Goal: Obtain resource: Download file/media

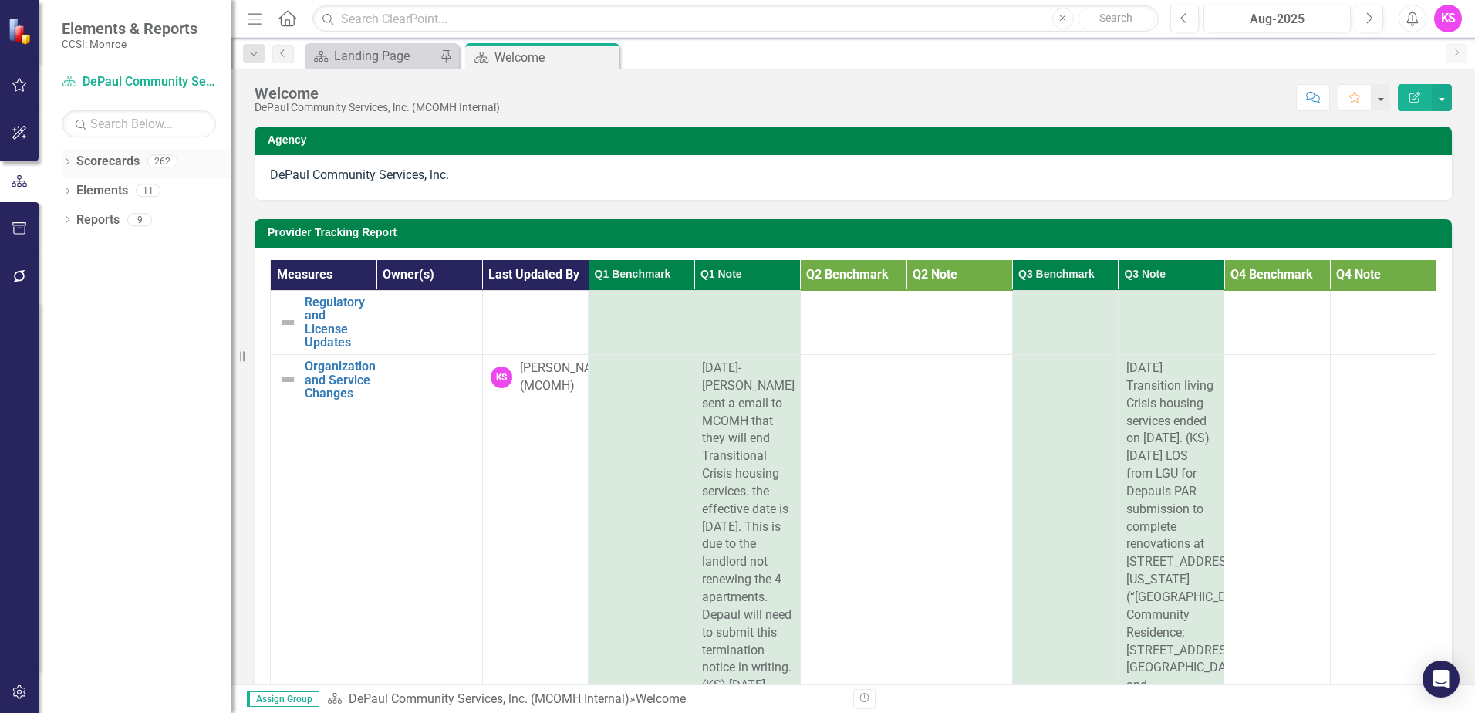
click at [67, 163] on icon "Dropdown" at bounding box center [67, 163] width 11 height 8
click at [78, 190] on icon at bounding box center [76, 190] width 4 height 8
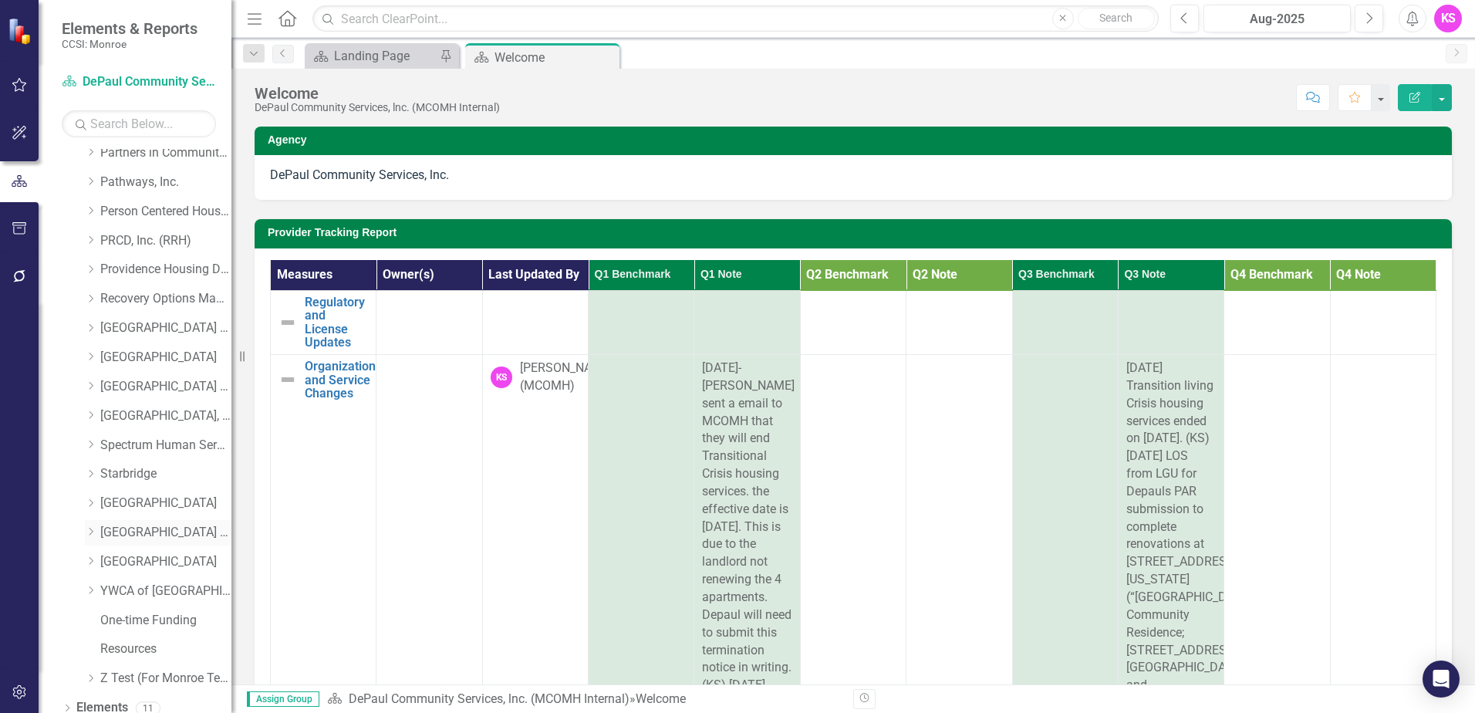
scroll to position [702, 0]
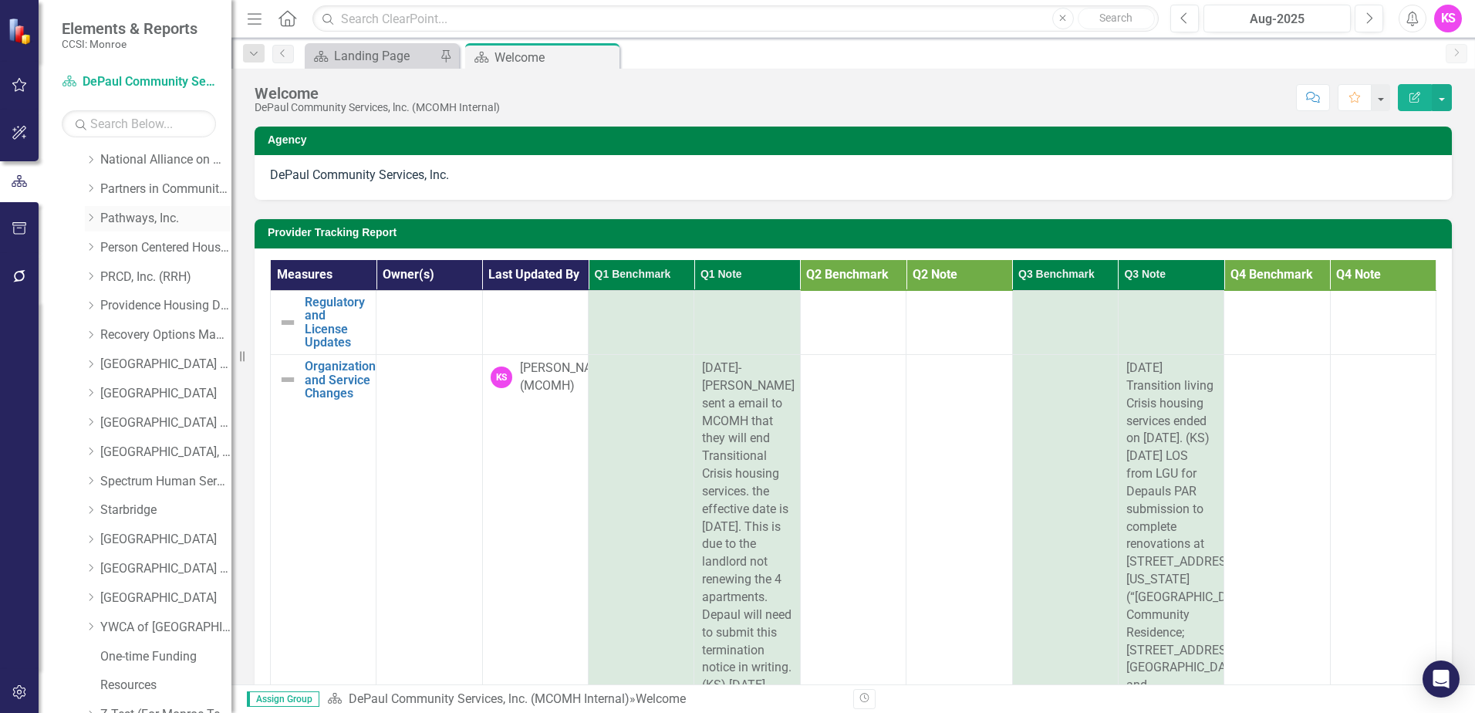
click at [90, 217] on icon "Dropdown" at bounding box center [91, 217] width 12 height 9
click at [145, 248] on link "Pathways, Inc. (MCOMH Internal)" at bounding box center [174, 248] width 116 height 18
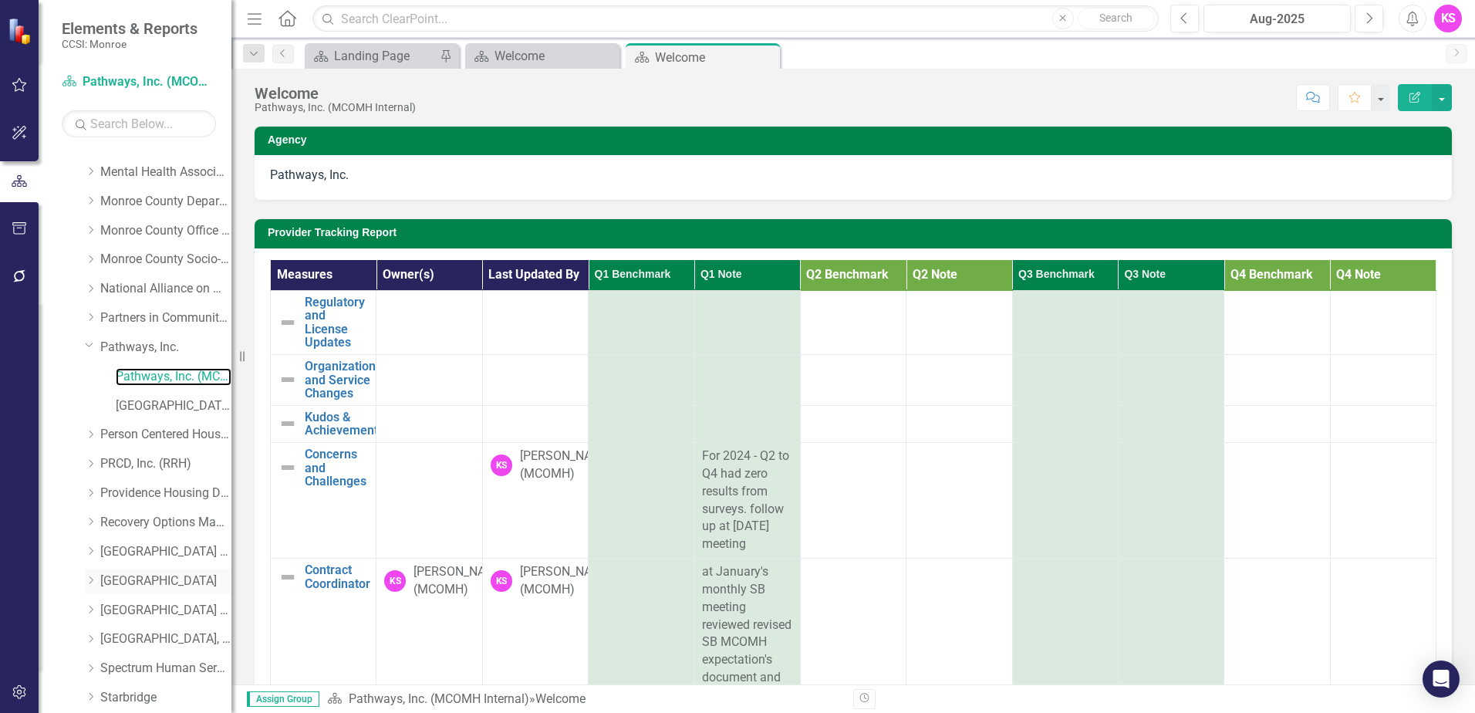
scroll to position [529, 0]
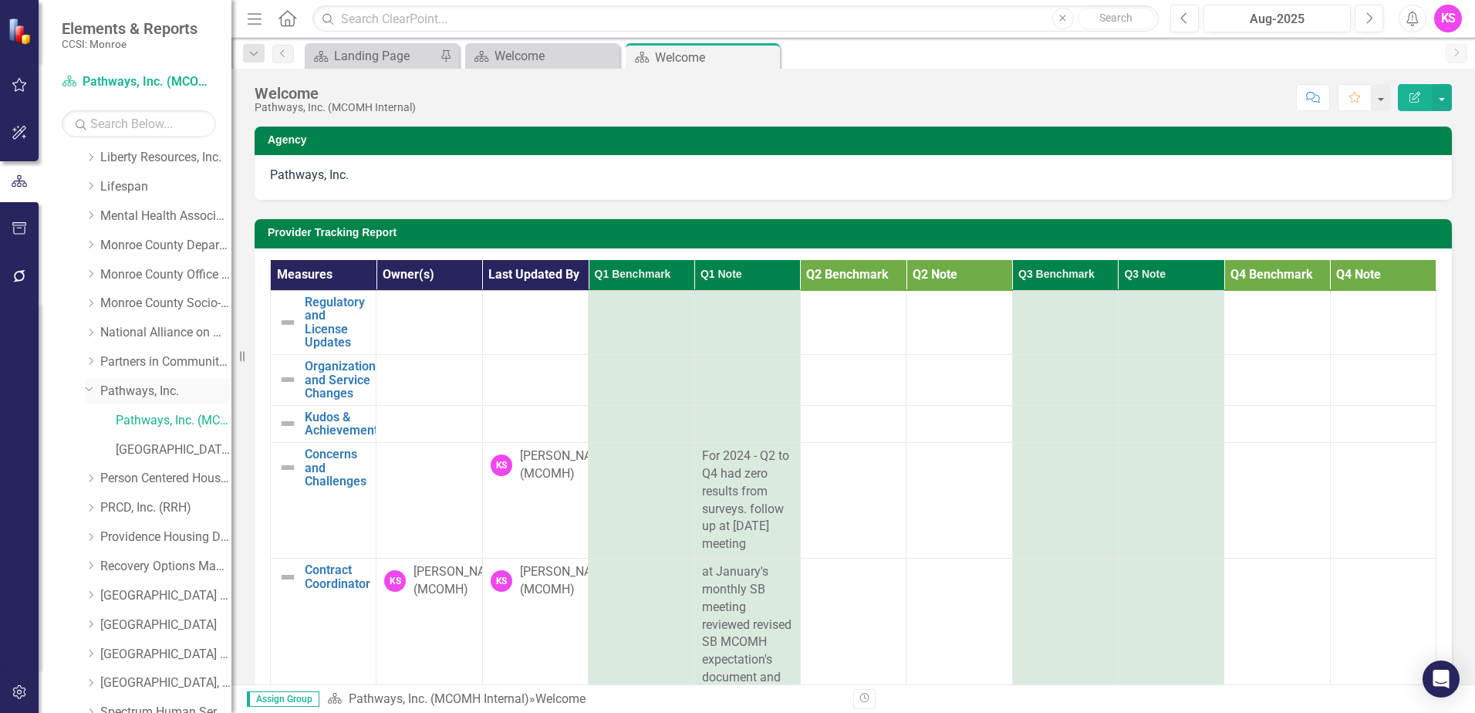
click at [137, 393] on link "Pathways, Inc." at bounding box center [165, 392] width 131 height 18
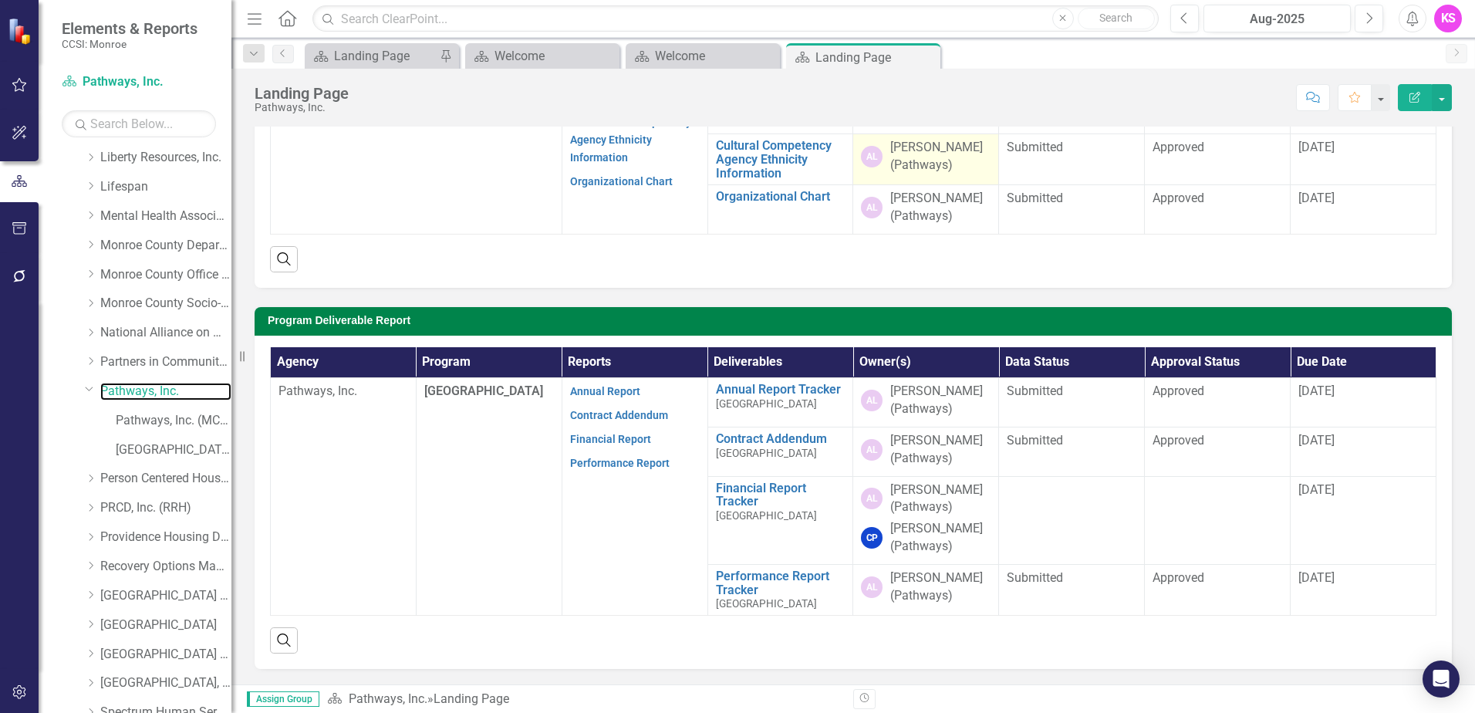
scroll to position [231, 0]
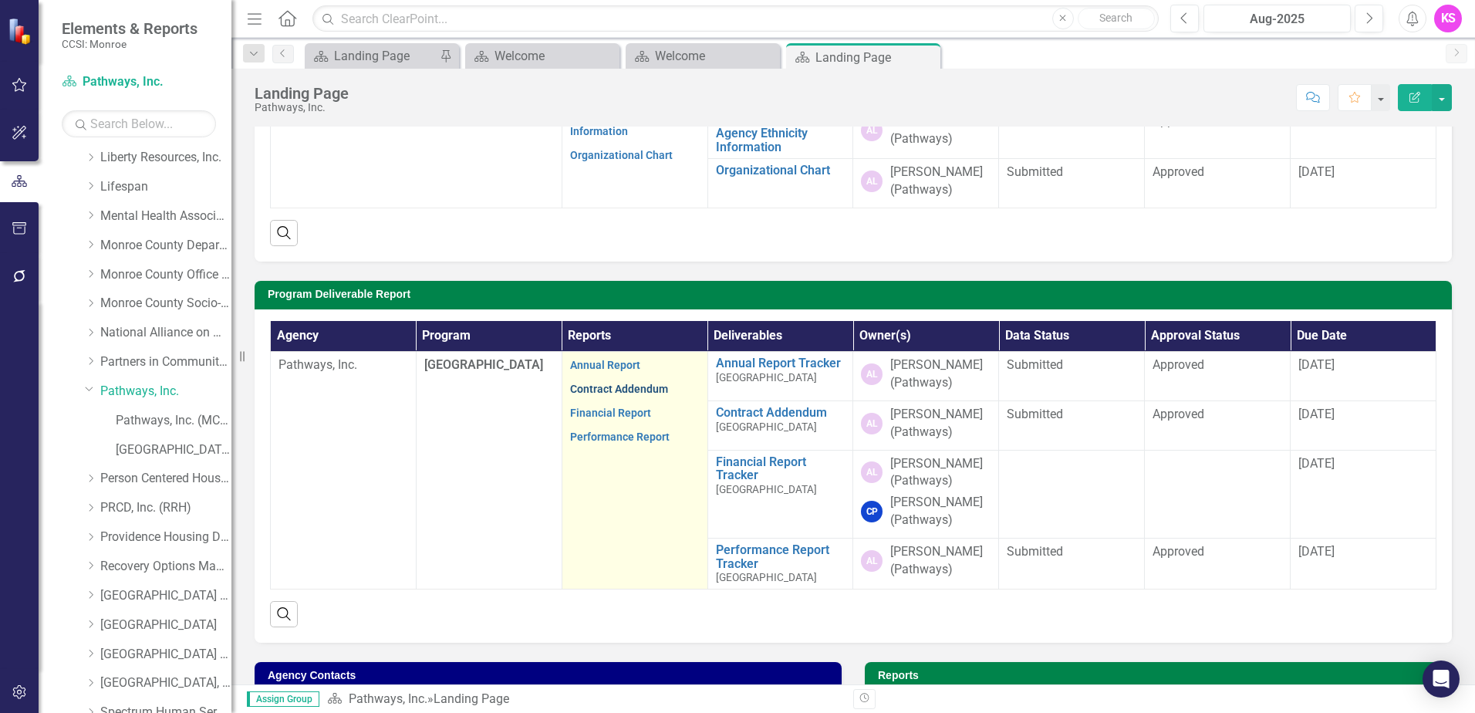
click at [610, 390] on link "Contract Addendum" at bounding box center [619, 389] width 98 height 12
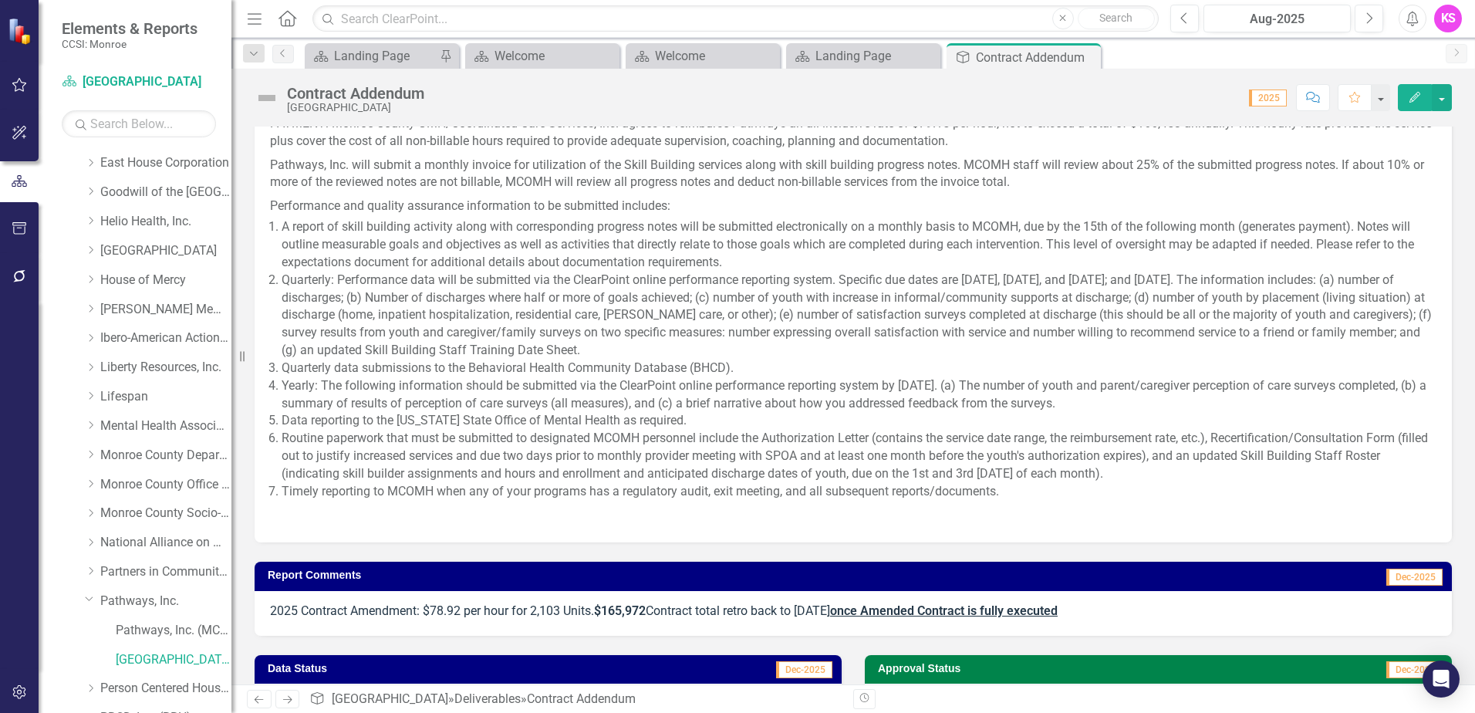
scroll to position [221, 0]
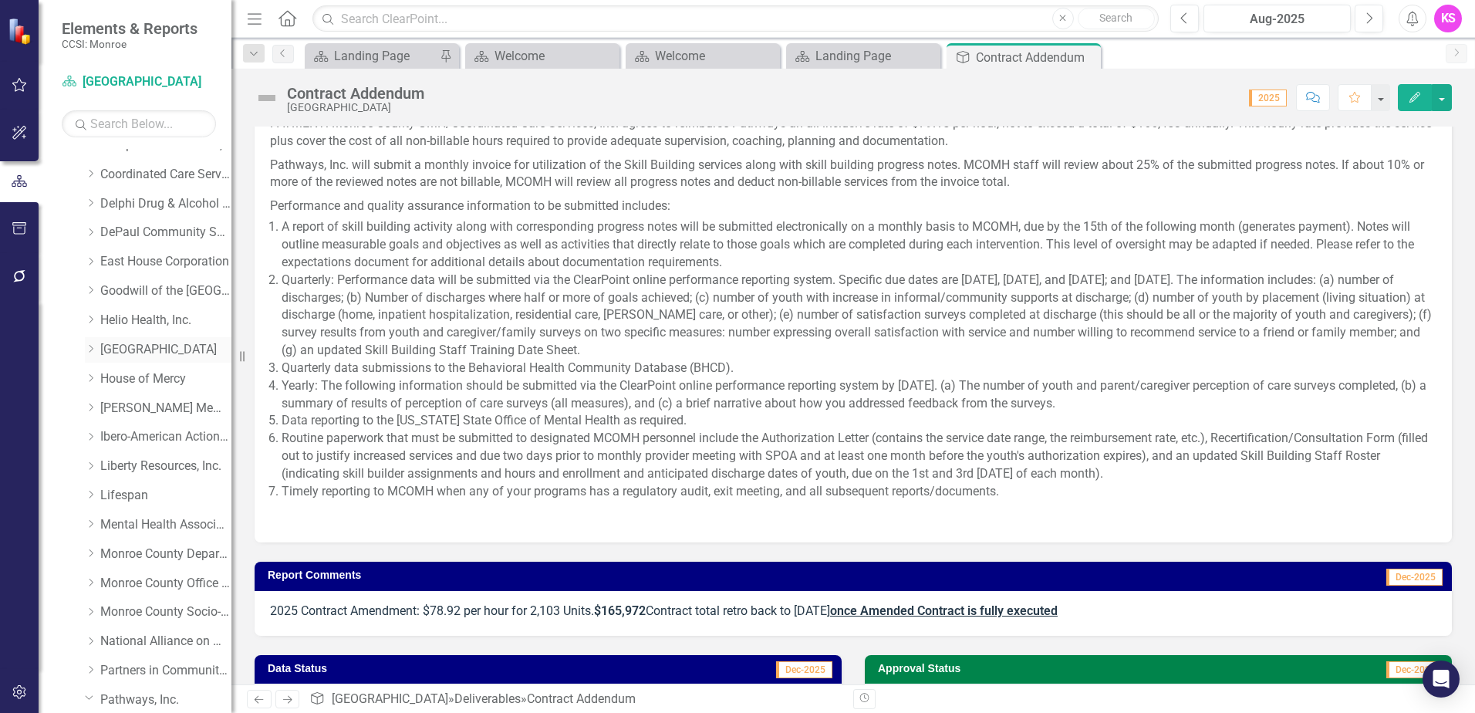
click at [90, 348] on icon "Dropdown" at bounding box center [91, 348] width 12 height 9
click at [132, 347] on link "[GEOGRAPHIC_DATA]" at bounding box center [165, 350] width 131 height 18
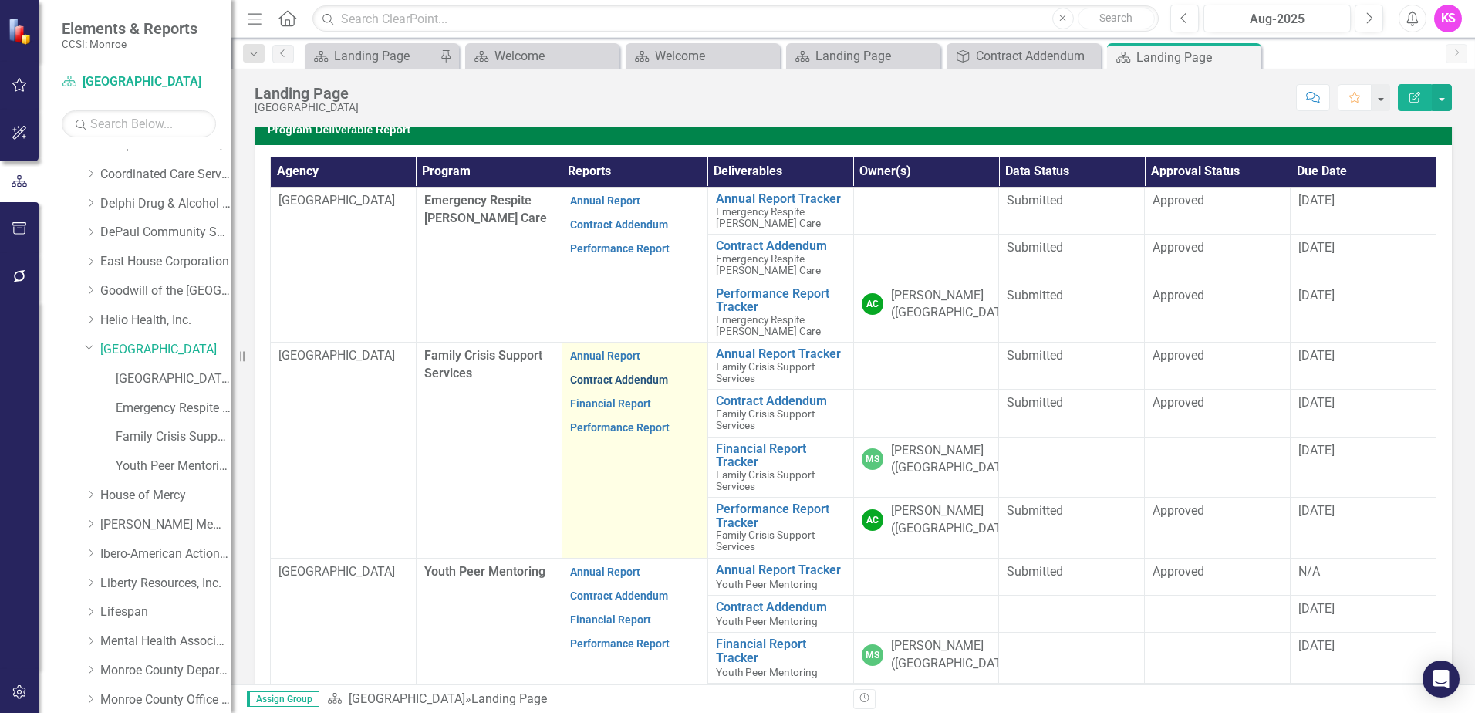
click at [598, 376] on link "Contract Addendum" at bounding box center [619, 379] width 98 height 12
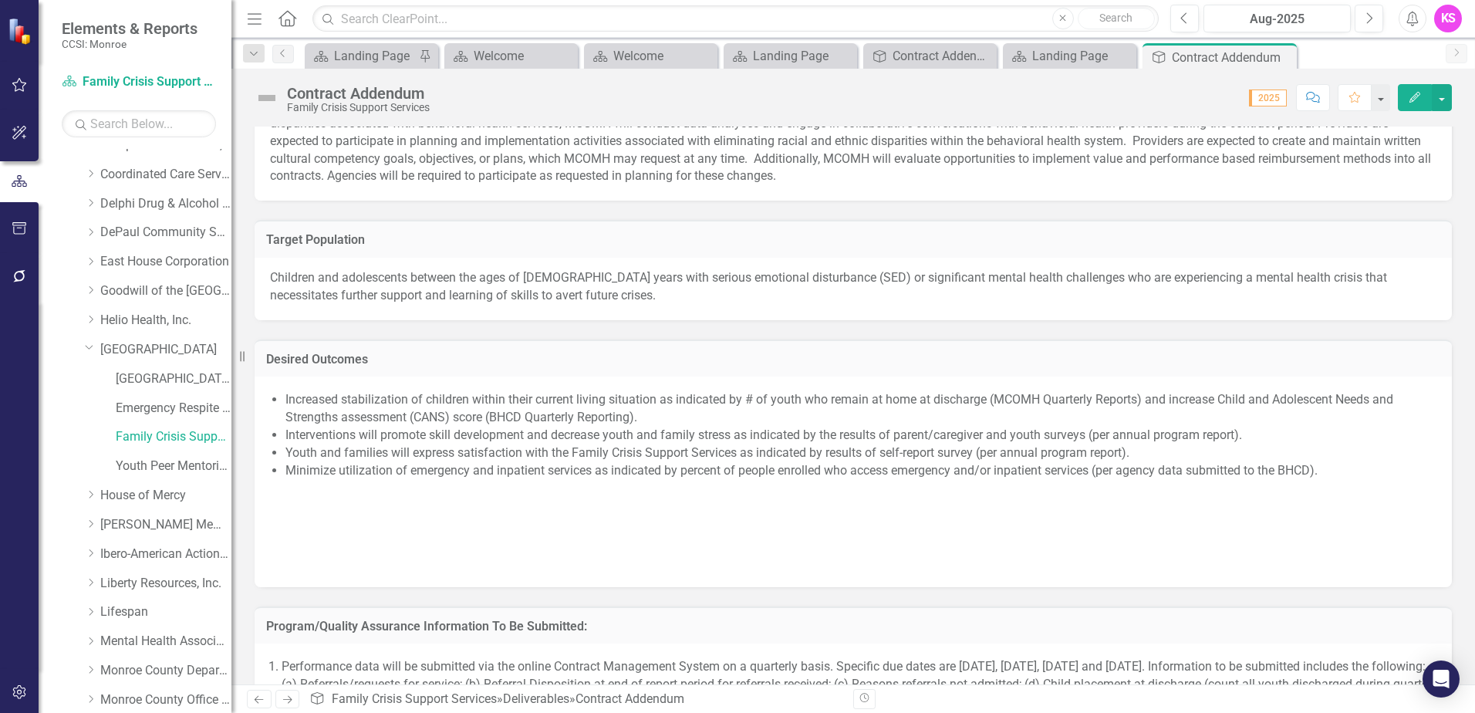
scroll to position [1003, 0]
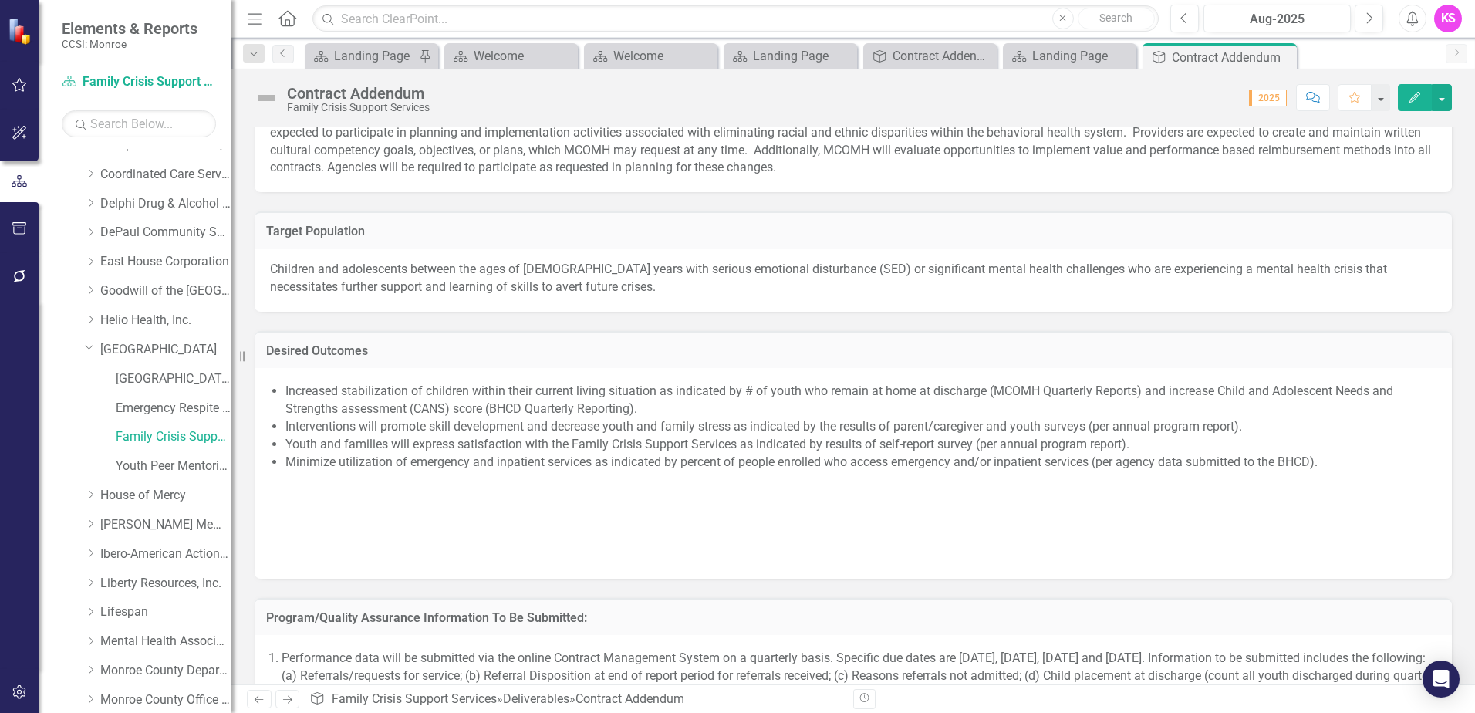
click at [292, 519] on p at bounding box center [853, 531] width 1167 height 24
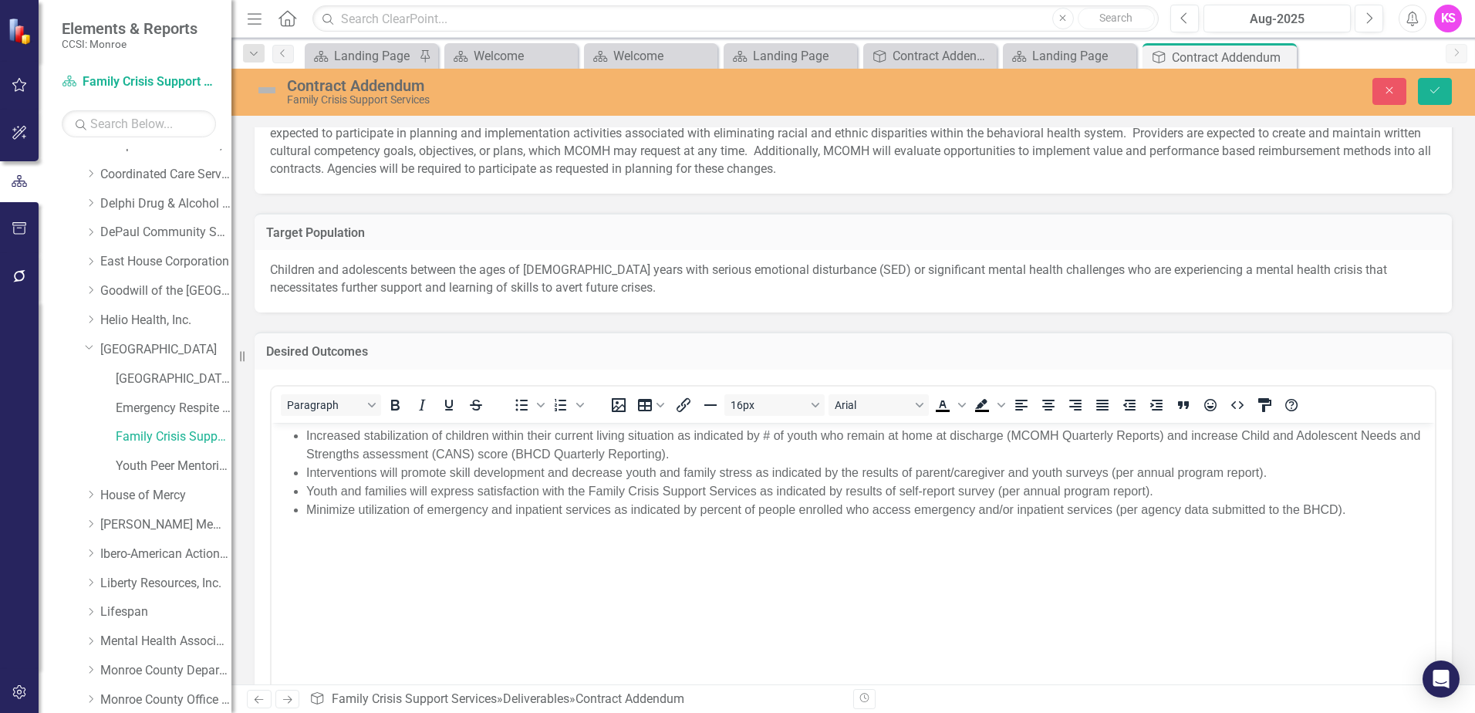
scroll to position [0, 0]
click at [291, 546] on p "Rich Text Area. Press ALT-0 for help." at bounding box center [853, 540] width 1156 height 19
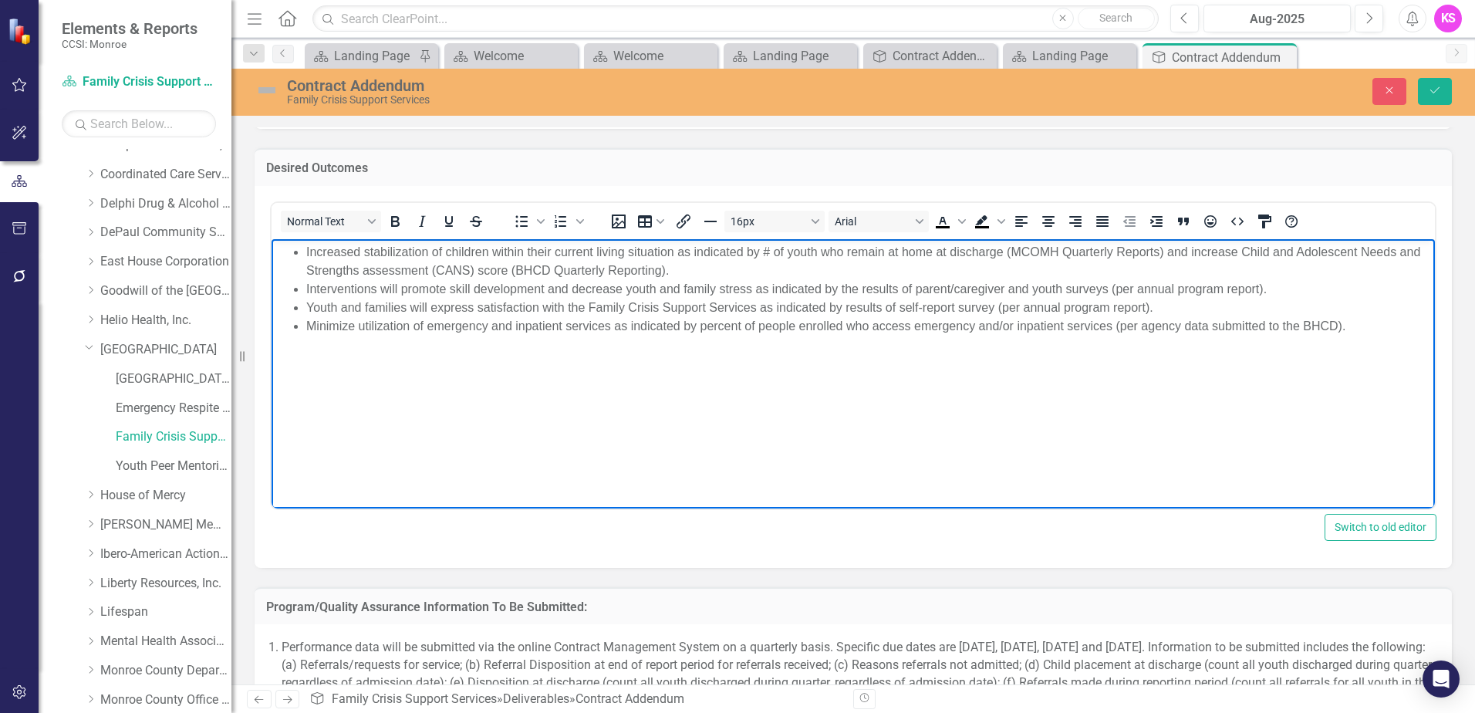
scroll to position [1235, 0]
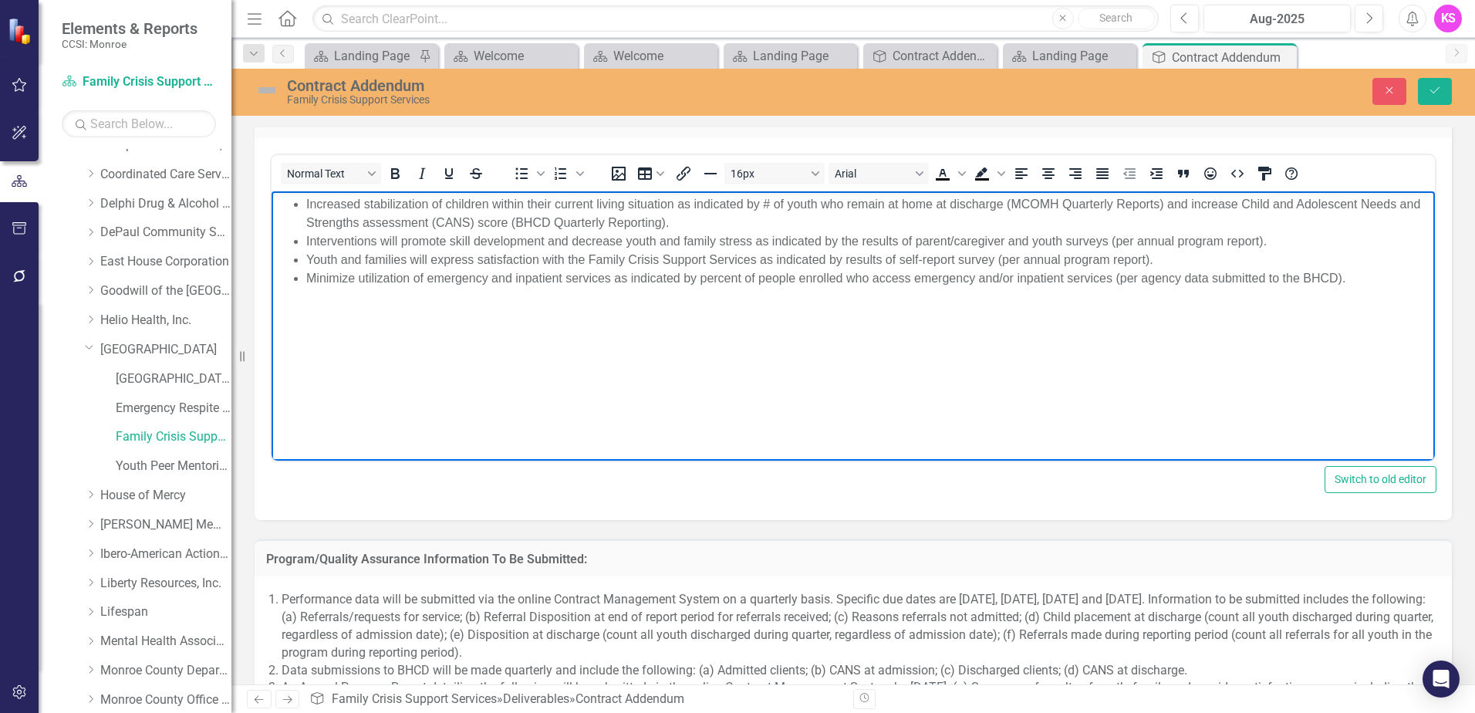
click at [309, 422] on html "Increased stabilization of children within their current living situation as in…" at bounding box center [854, 306] width 1164 height 231
click at [1393, 93] on icon "button" at bounding box center [1390, 90] width 7 height 7
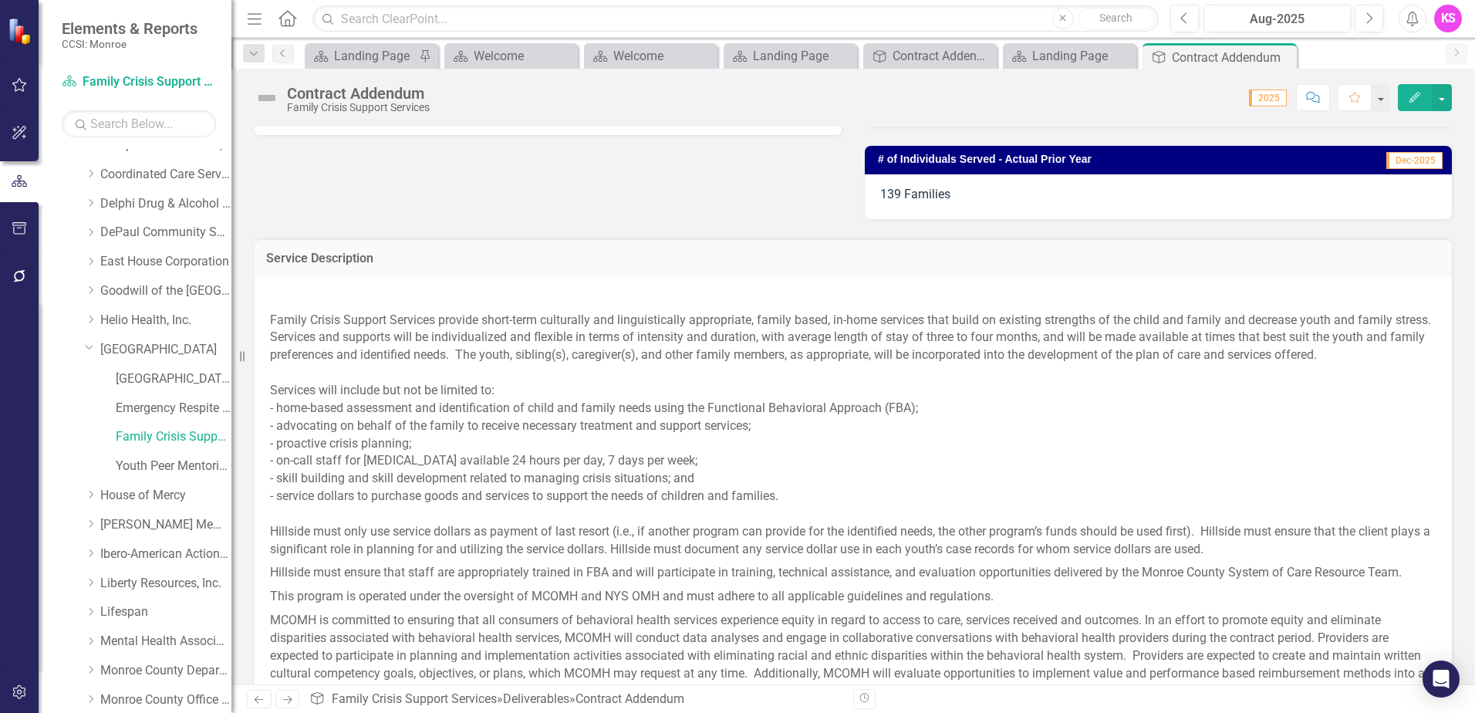
scroll to position [0, 0]
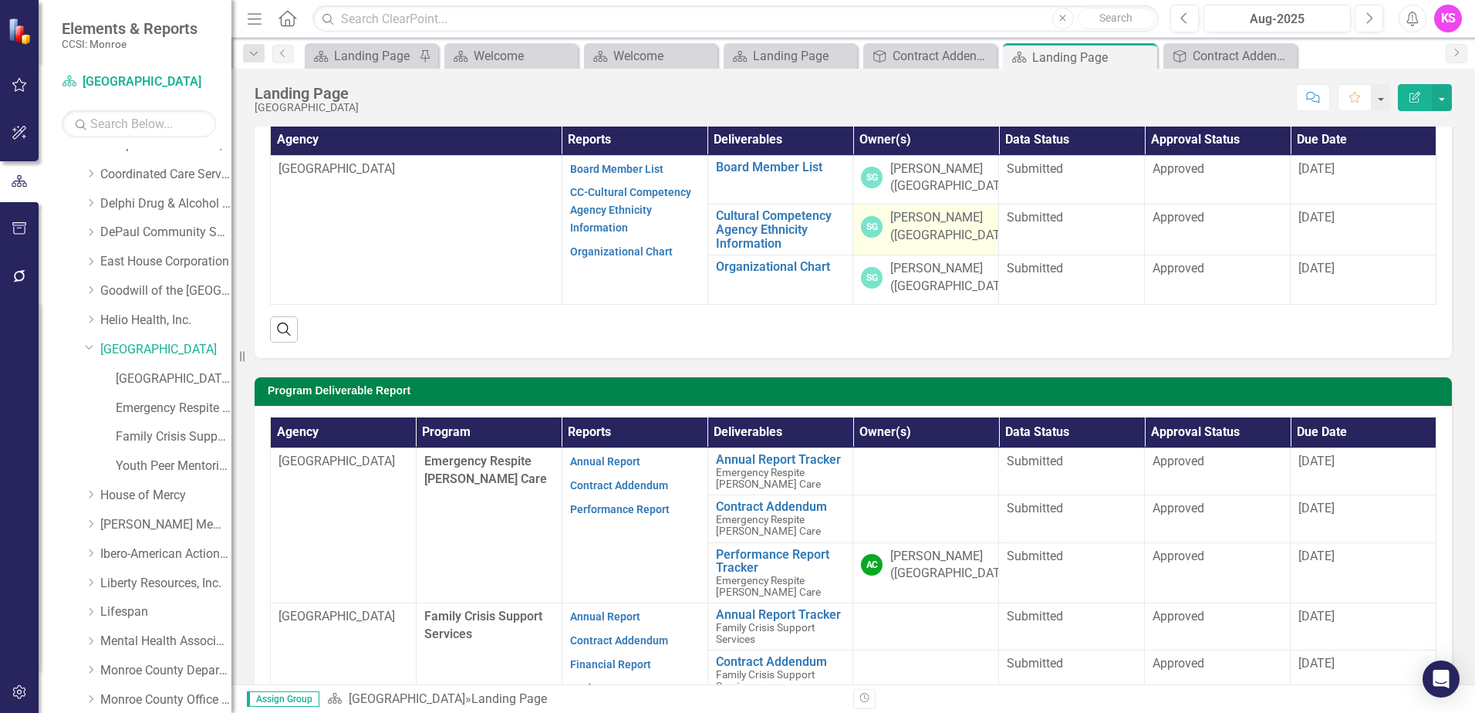
scroll to position [154, 0]
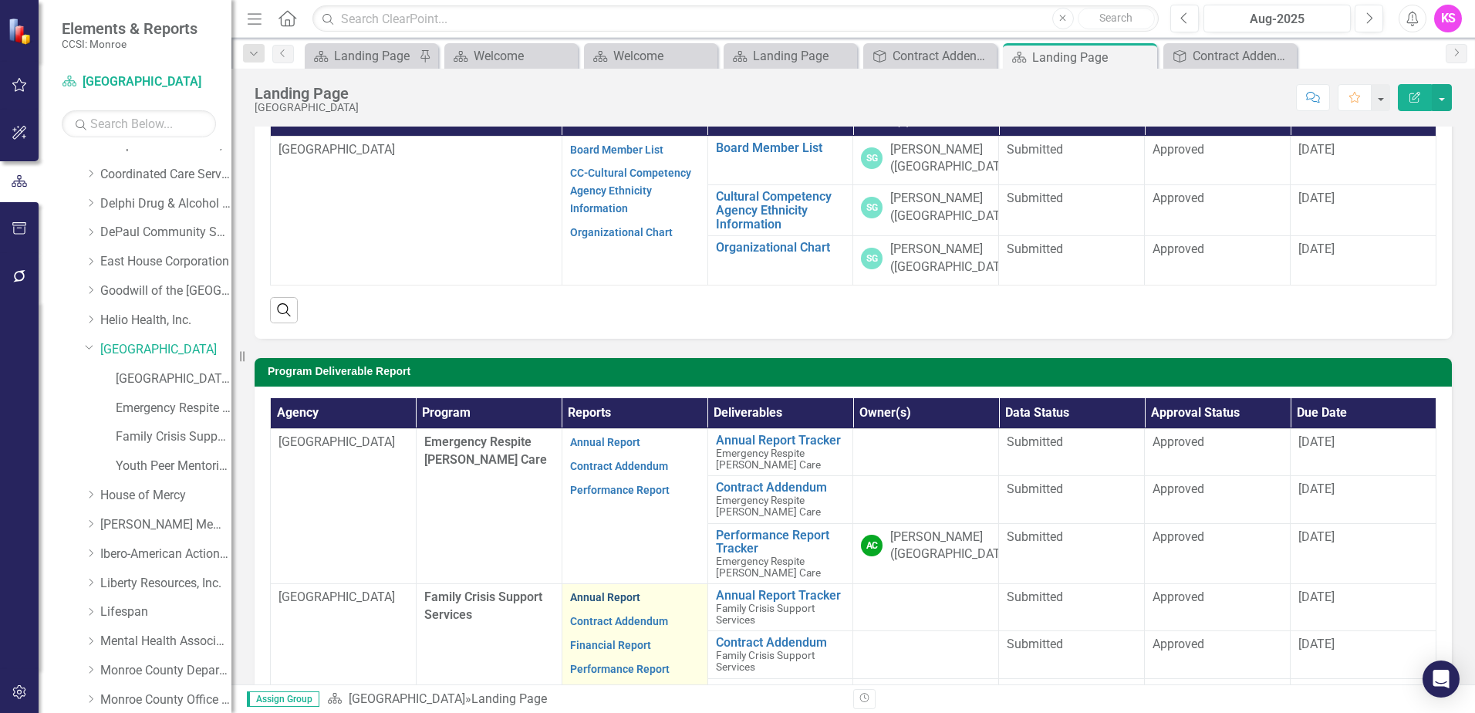
click at [593, 596] on link "Annual Report" at bounding box center [605, 597] width 70 height 12
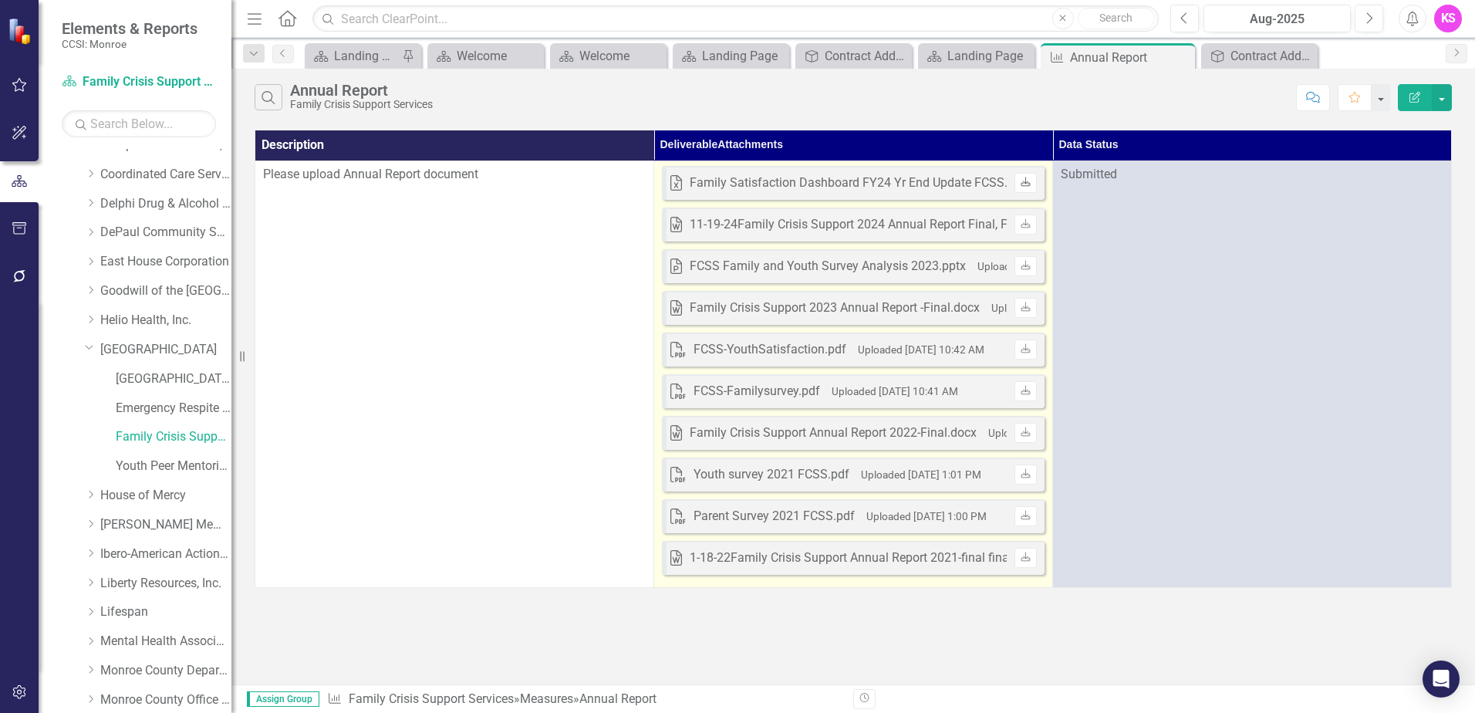
click at [1022, 186] on icon at bounding box center [1025, 181] width 9 height 9
click at [1023, 228] on icon "Download" at bounding box center [1026, 224] width 12 height 9
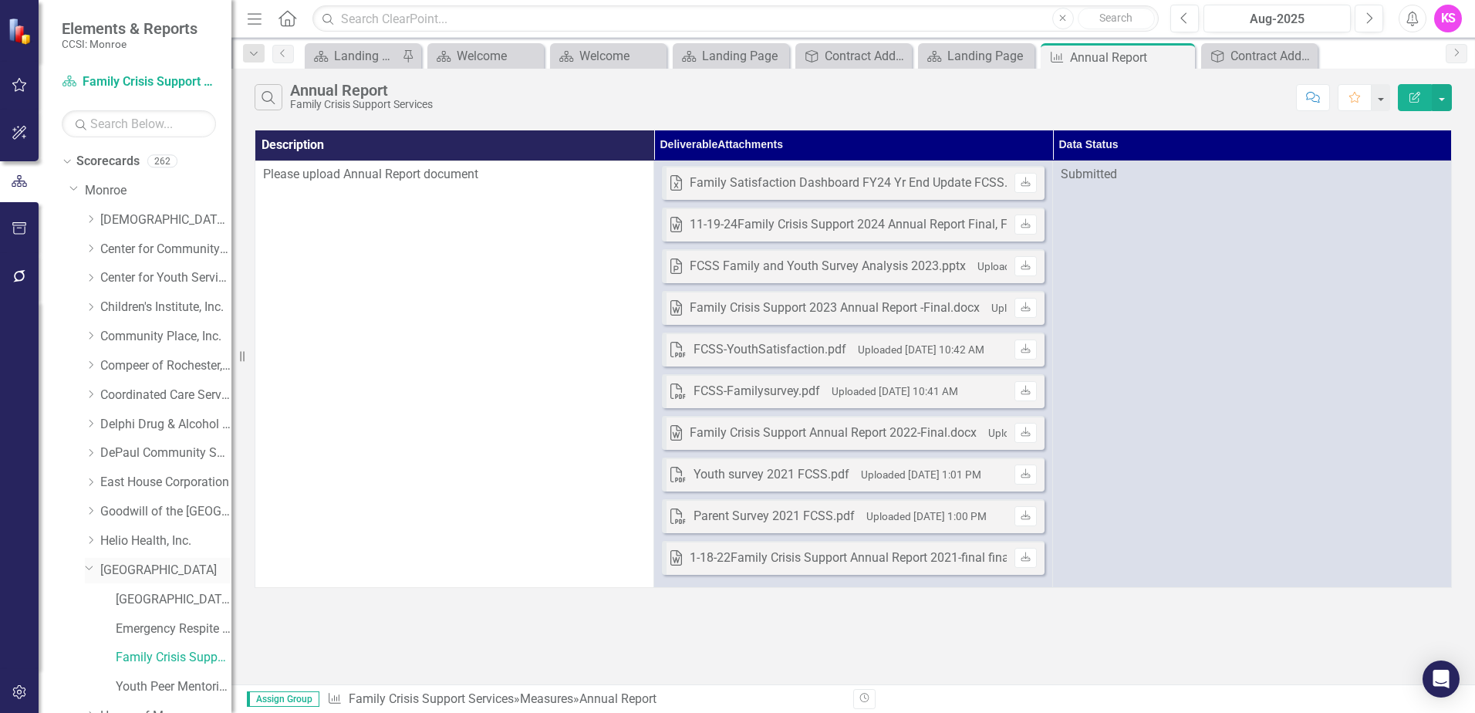
click at [150, 570] on link "[GEOGRAPHIC_DATA]" at bounding box center [165, 571] width 131 height 18
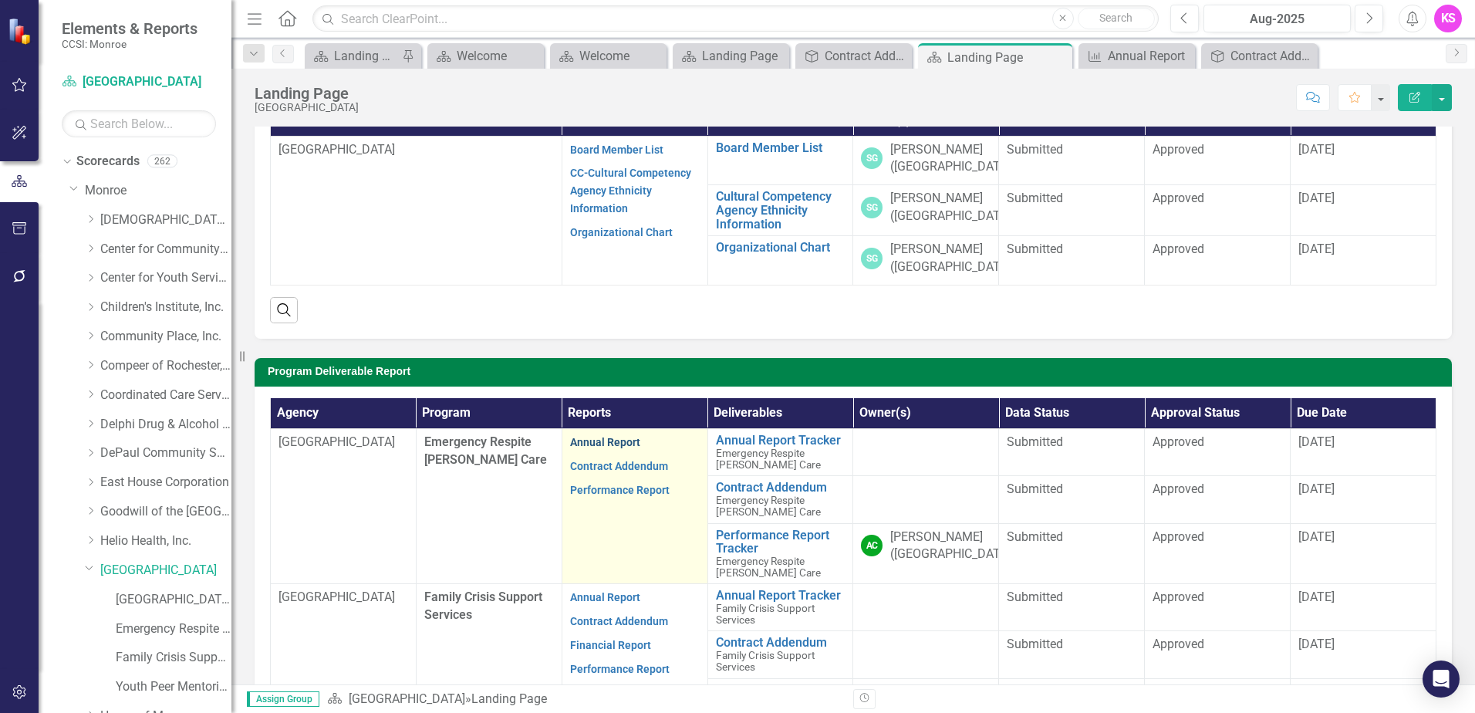
click at [609, 446] on link "Annual Report" at bounding box center [605, 442] width 70 height 12
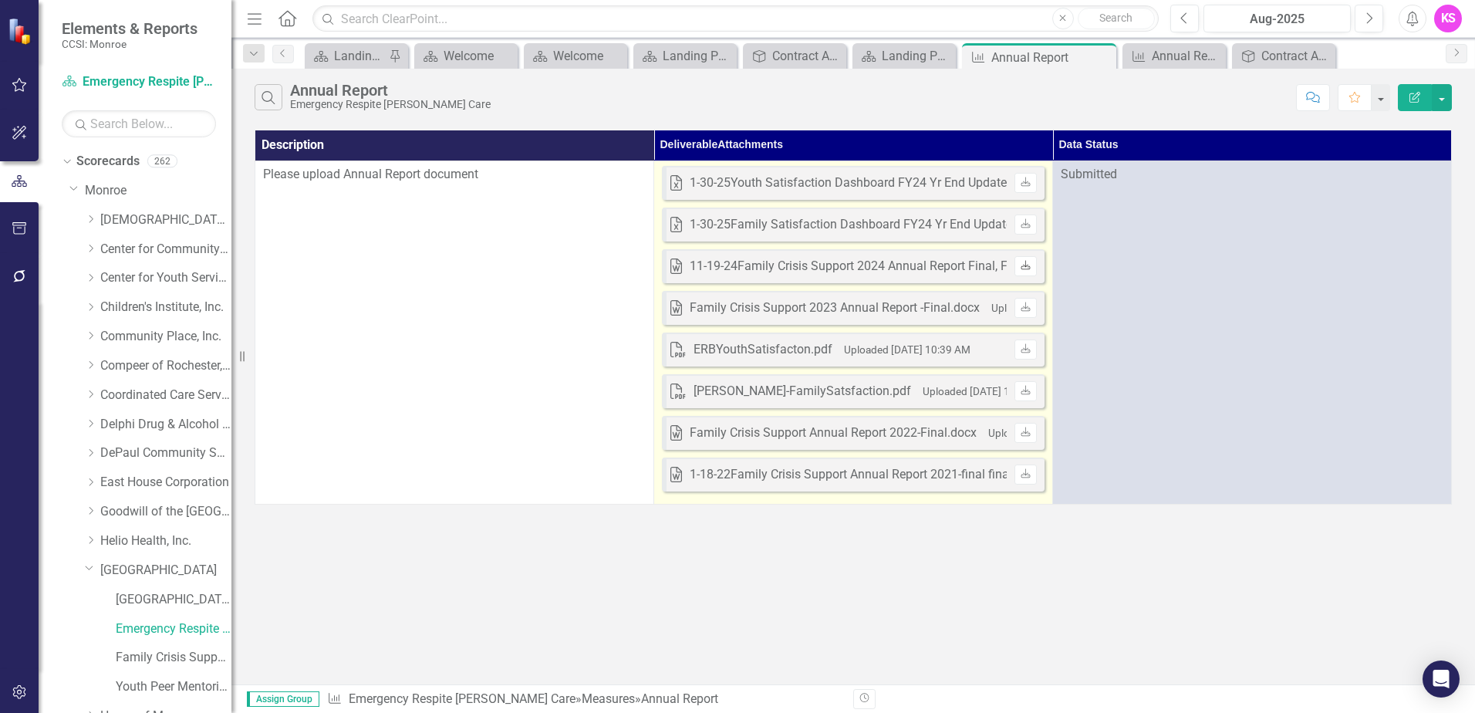
click at [1025, 269] on icon "Download" at bounding box center [1026, 266] width 12 height 9
